Goal: Task Accomplishment & Management: Use online tool/utility

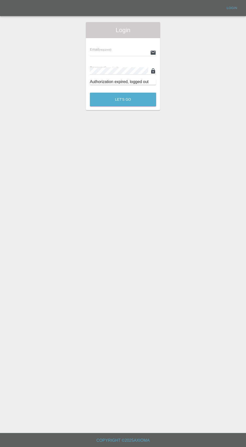
click at [94, 53] on input "text" at bounding box center [119, 52] width 58 height 7
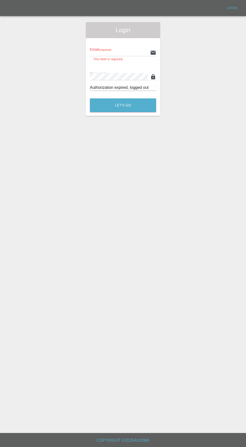
type input "[EMAIL_ADDRESS][DOMAIN_NAME]"
click at [90, 98] on button "Let's Go" at bounding box center [123, 105] width 66 height 14
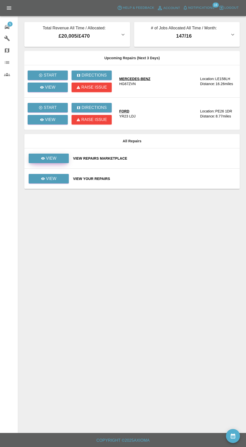
click at [43, 158] on icon at bounding box center [43, 158] width 4 height 3
click at [50, 160] on p "View" at bounding box center [51, 159] width 11 height 6
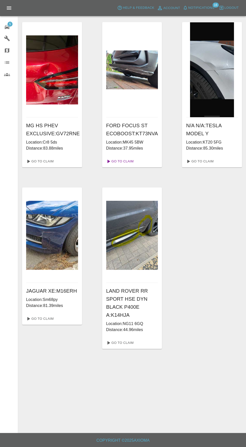
click at [126, 161] on link "Go To Claim" at bounding box center [119, 162] width 31 height 8
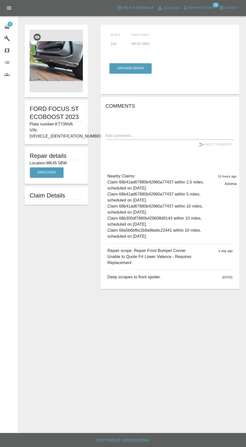
click at [41, 68] on img at bounding box center [56, 61] width 53 height 63
